Goal: Transaction & Acquisition: Obtain resource

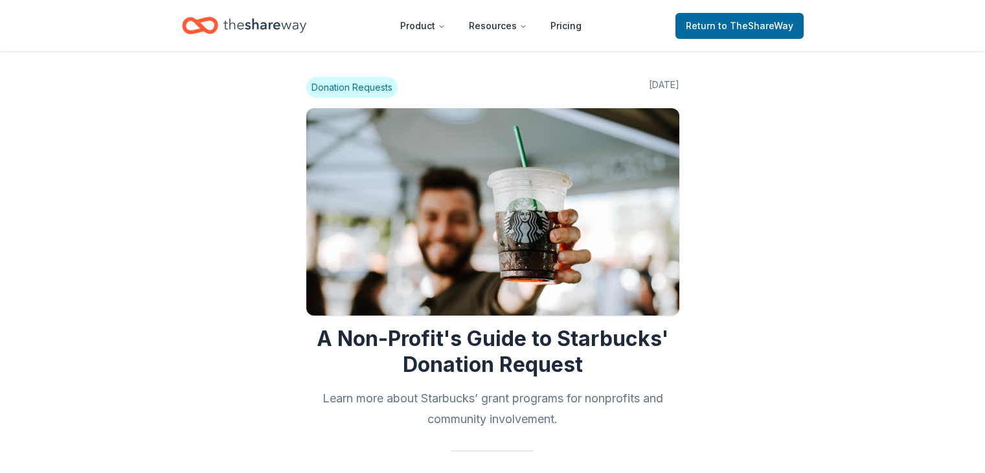
scroll to position [819, 0]
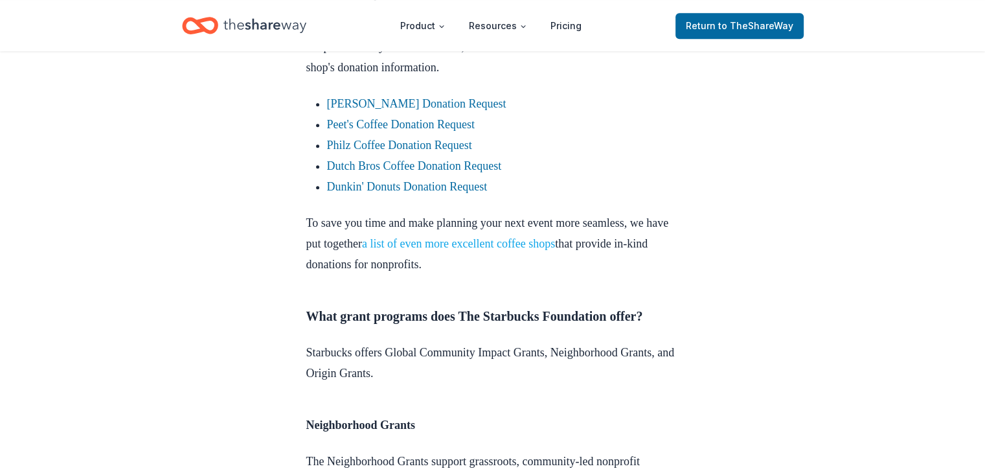
click at [513, 250] on link "a list of even more excellent coffee shops" at bounding box center [458, 243] width 193 height 13
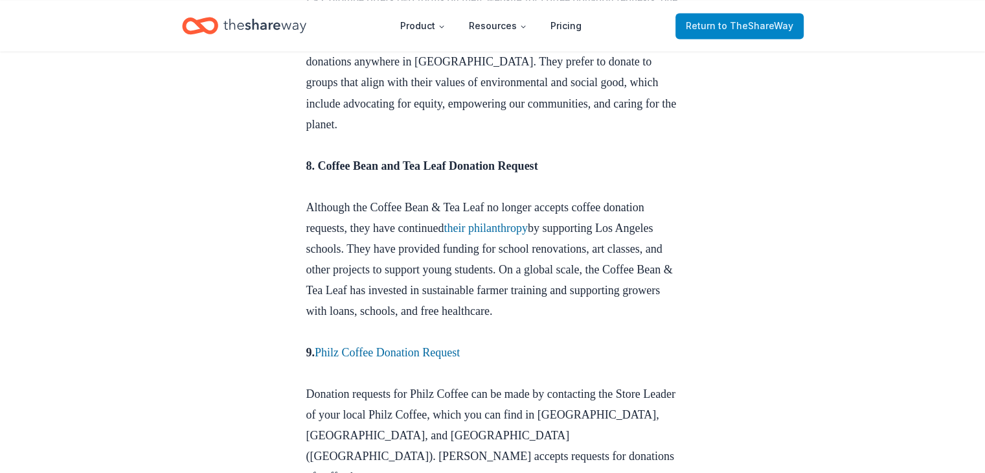
scroll to position [2330, 0]
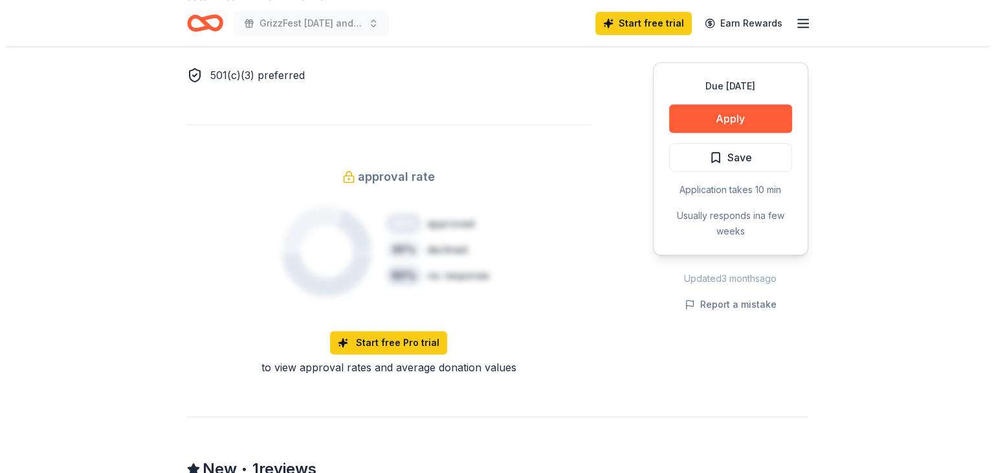
scroll to position [777, 0]
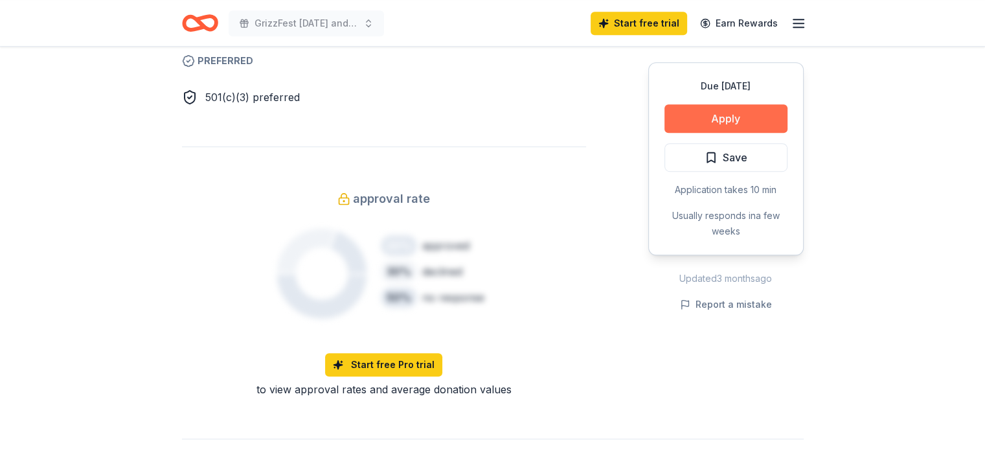
click at [730, 122] on button "Apply" at bounding box center [725, 118] width 123 height 28
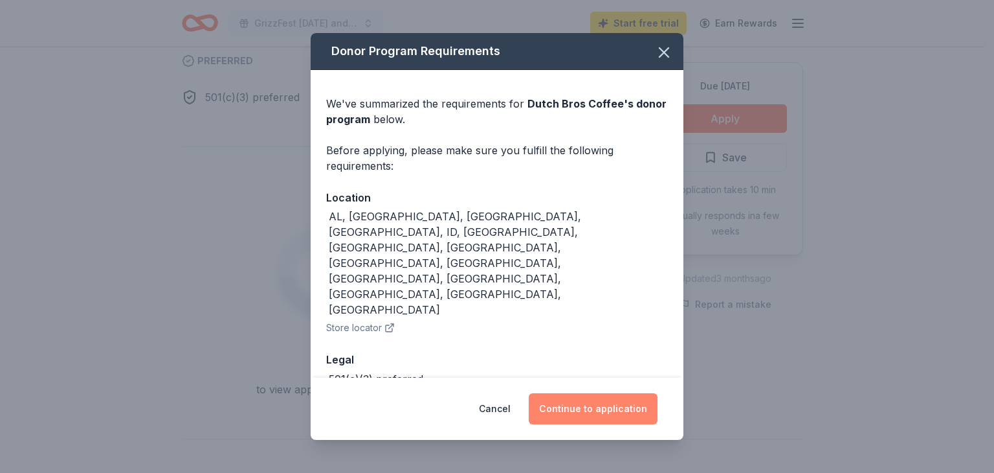
click at [590, 402] on button "Continue to application" at bounding box center [593, 408] width 129 height 31
